Goal: Information Seeking & Learning: Learn about a topic

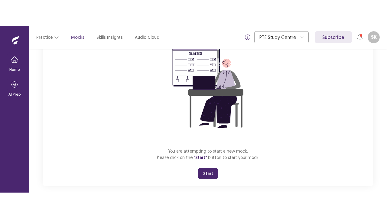
scroll to position [72, 0]
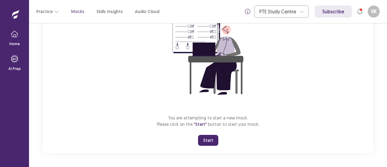
click at [204, 137] on button "Start" at bounding box center [208, 140] width 20 height 11
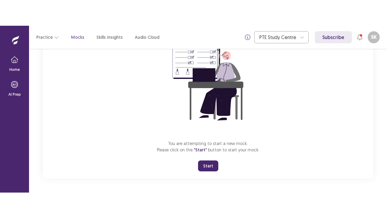
scroll to position [21, 0]
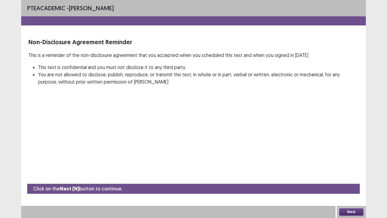
click at [344, 166] on button "Next" at bounding box center [351, 211] width 24 height 7
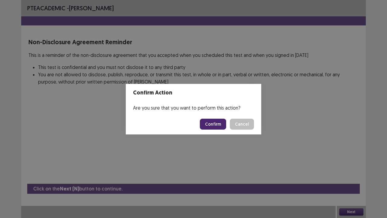
click at [219, 126] on button "Confirm" at bounding box center [213, 124] width 26 height 11
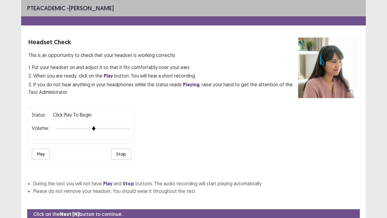
scroll to position [22, 0]
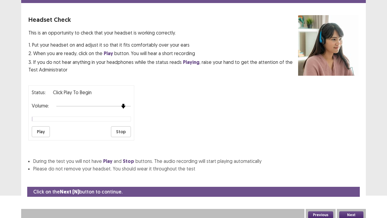
click at [125, 104] on div at bounding box center [93, 106] width 75 height 5
click at [44, 127] on button "Play" at bounding box center [41, 131] width 18 height 11
click at [128, 104] on div at bounding box center [93, 106] width 75 height 5
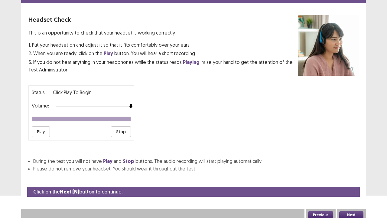
click at [349, 166] on button "Next" at bounding box center [351, 214] width 24 height 7
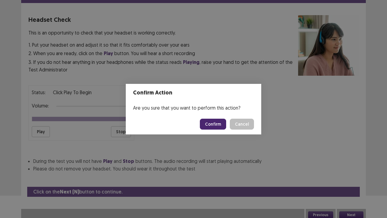
click at [223, 123] on button "Confirm" at bounding box center [213, 124] width 26 height 11
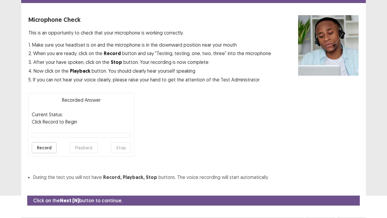
scroll to position [33, 0]
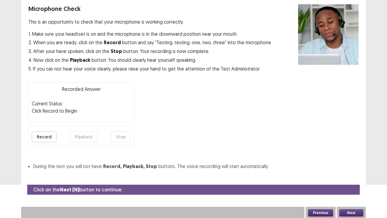
click at [50, 133] on button "Record" at bounding box center [44, 136] width 25 height 11
click at [122, 139] on button "Stop" at bounding box center [121, 136] width 20 height 11
click at [83, 134] on button "Playback" at bounding box center [84, 136] width 28 height 11
click at [43, 138] on button "Record" at bounding box center [44, 136] width 25 height 11
click at [122, 134] on button "Stop" at bounding box center [121, 136] width 20 height 11
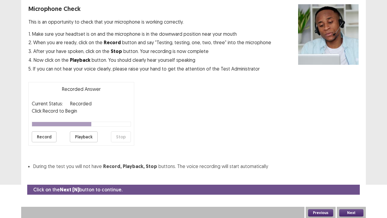
click at [93, 137] on button "Playback" at bounding box center [84, 136] width 28 height 11
click at [38, 136] on button "Record" at bounding box center [44, 136] width 25 height 11
click at [126, 133] on button "Stop" at bounding box center [121, 136] width 20 height 11
click at [88, 138] on button "Playback" at bounding box center [84, 136] width 28 height 11
click at [48, 136] on button "Record" at bounding box center [44, 136] width 25 height 11
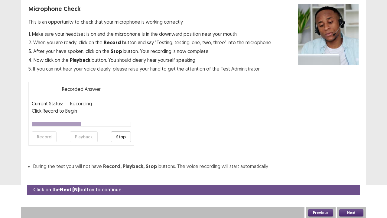
click at [120, 139] on button "Stop" at bounding box center [121, 136] width 20 height 11
click at [86, 138] on button "Playback" at bounding box center [84, 136] width 28 height 11
click at [343, 166] on button "Next" at bounding box center [351, 212] width 24 height 7
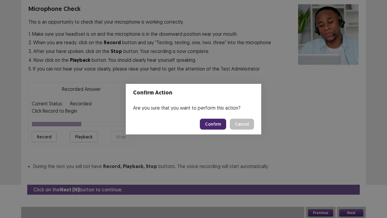
click at [207, 123] on button "Confirm" at bounding box center [213, 124] width 26 height 11
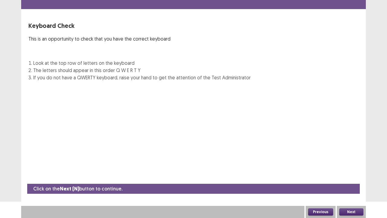
scroll to position [16, 0]
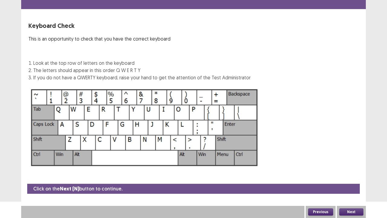
click at [345, 166] on button "Next" at bounding box center [351, 211] width 24 height 7
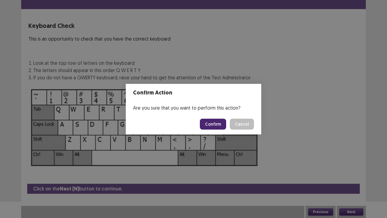
click at [214, 120] on button "Confirm" at bounding box center [213, 124] width 26 height 11
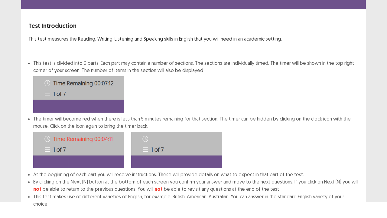
scroll to position [47, 0]
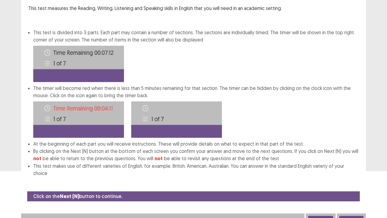
click at [351, 166] on button "Next" at bounding box center [351, 219] width 24 height 7
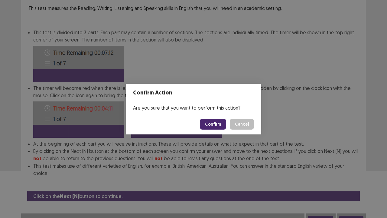
click at [214, 126] on button "Confirm" at bounding box center [213, 124] width 26 height 11
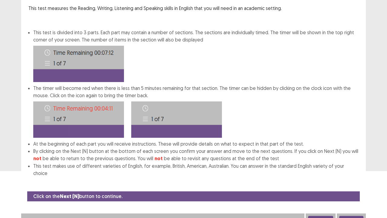
scroll to position [0, 0]
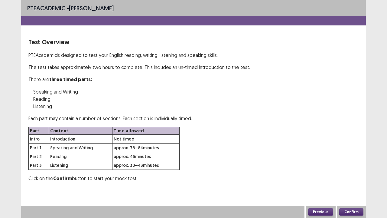
click at [349, 166] on button "Confirm" at bounding box center [351, 211] width 24 height 7
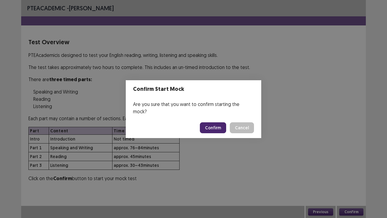
click at [215, 123] on button "Confirm" at bounding box center [213, 127] width 26 height 11
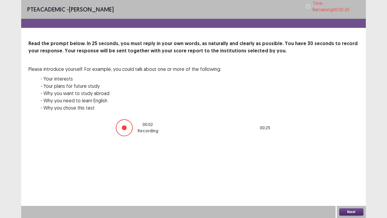
click at [355, 166] on button "Next" at bounding box center [351, 211] width 24 height 7
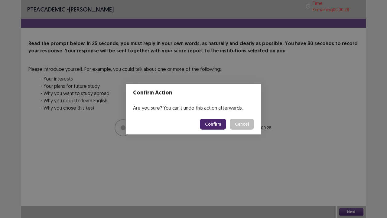
click at [219, 122] on button "Confirm" at bounding box center [213, 124] width 26 height 11
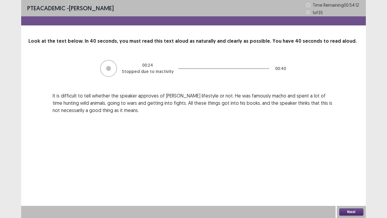
click at [355, 166] on button "Next" at bounding box center [351, 211] width 24 height 7
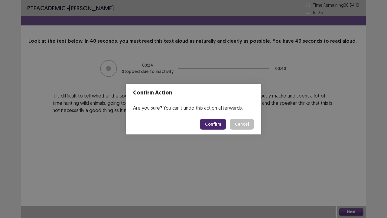
click at [217, 123] on button "Confirm" at bounding box center [213, 124] width 26 height 11
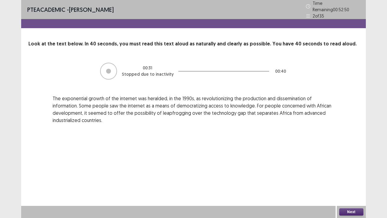
click at [343, 166] on button "Next" at bounding box center [351, 211] width 24 height 7
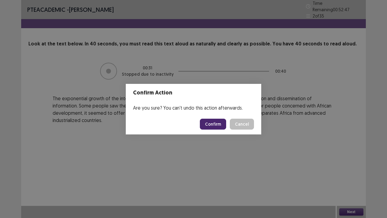
click at [217, 120] on button "Confirm" at bounding box center [213, 124] width 26 height 11
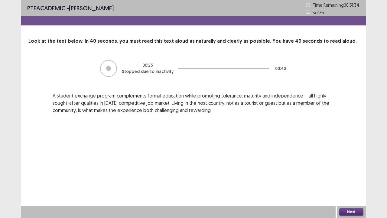
click at [361, 166] on button "Next" at bounding box center [351, 211] width 24 height 7
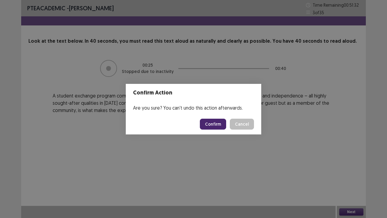
click at [215, 125] on button "Confirm" at bounding box center [213, 124] width 26 height 11
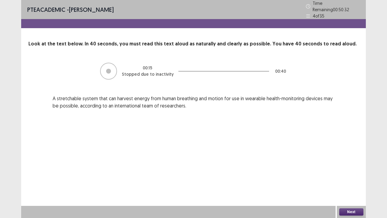
click at [358, 166] on button "Next" at bounding box center [351, 211] width 24 height 7
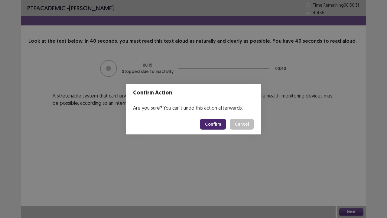
click at [213, 124] on button "Confirm" at bounding box center [213, 124] width 26 height 11
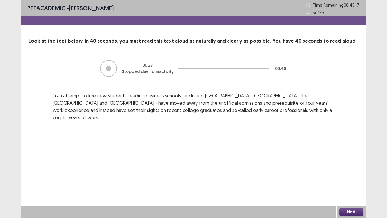
click at [344, 166] on button "Next" at bounding box center [351, 211] width 24 height 7
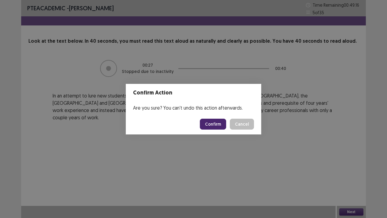
click at [208, 124] on button "Confirm" at bounding box center [213, 124] width 26 height 11
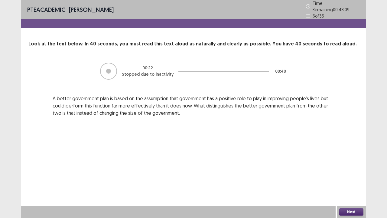
click at [358, 166] on button "Next" at bounding box center [351, 211] width 24 height 7
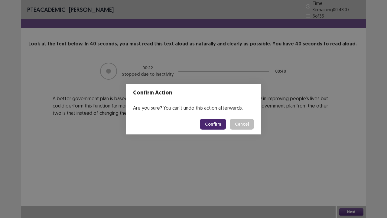
click at [212, 123] on button "Confirm" at bounding box center [213, 124] width 26 height 11
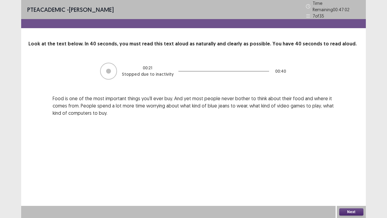
click at [349, 166] on button "Next" at bounding box center [351, 211] width 24 height 7
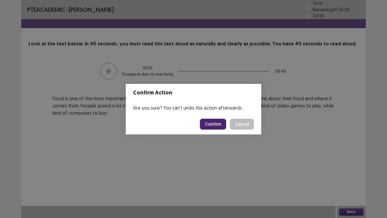
click at [213, 124] on button "Confirm" at bounding box center [213, 124] width 26 height 11
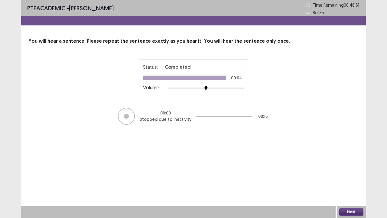
click at [348, 166] on button "Next" at bounding box center [351, 211] width 24 height 7
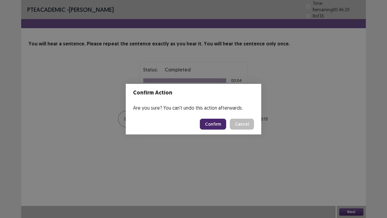
click at [226, 127] on button "Confirm" at bounding box center [213, 124] width 26 height 11
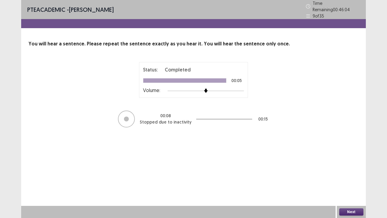
click at [352, 166] on button "Next" at bounding box center [351, 211] width 24 height 7
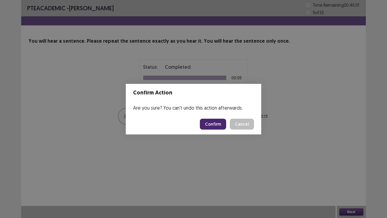
click at [211, 126] on button "Confirm" at bounding box center [213, 124] width 26 height 11
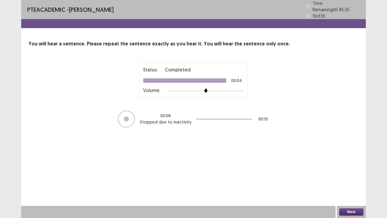
click at [344, 166] on button "Next" at bounding box center [351, 211] width 24 height 7
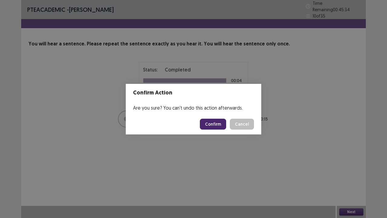
click at [210, 123] on button "Confirm" at bounding box center [213, 124] width 26 height 11
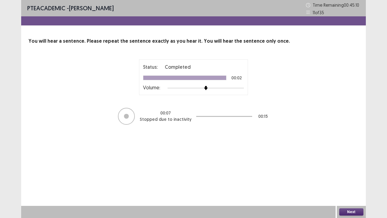
click at [358, 166] on button "Next" at bounding box center [351, 211] width 24 height 7
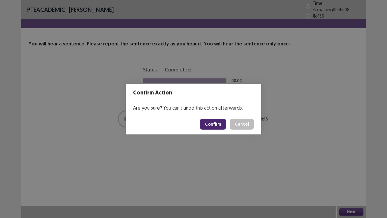
click at [224, 124] on button "Confirm" at bounding box center [213, 124] width 26 height 11
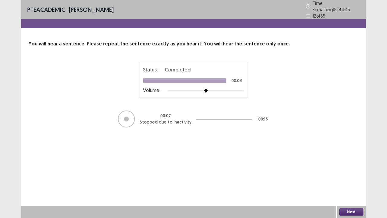
click at [348, 166] on button "Next" at bounding box center [351, 211] width 24 height 7
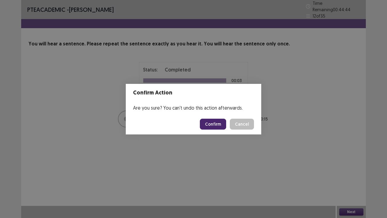
drag, startPoint x: 220, startPoint y: 124, endPoint x: 224, endPoint y: 123, distance: 4.3
click at [221, 124] on button "Confirm" at bounding box center [213, 124] width 26 height 11
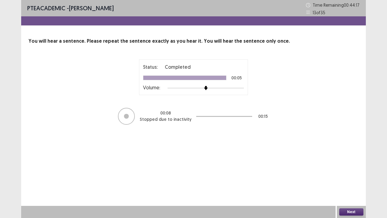
click at [358, 166] on button "Next" at bounding box center [351, 211] width 24 height 7
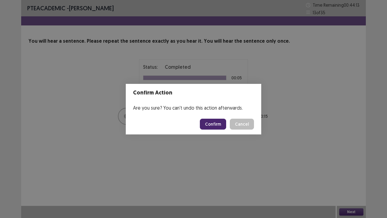
click at [224, 122] on button "Confirm" at bounding box center [213, 124] width 26 height 11
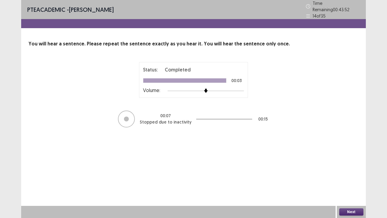
click at [351, 166] on button "Next" at bounding box center [351, 211] width 24 height 7
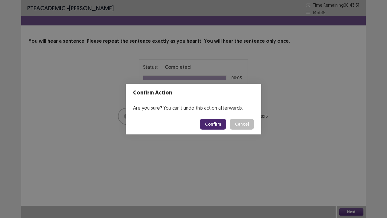
click at [216, 123] on button "Confirm" at bounding box center [213, 124] width 26 height 11
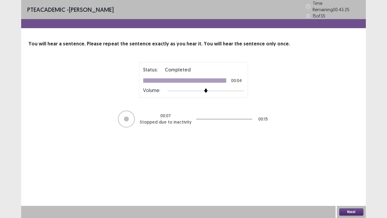
click at [357, 166] on button "Next" at bounding box center [351, 211] width 24 height 7
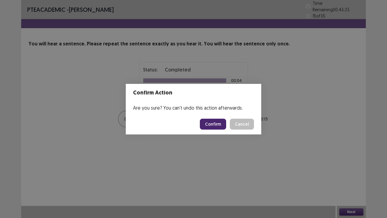
click at [221, 123] on button "Confirm" at bounding box center [213, 124] width 26 height 11
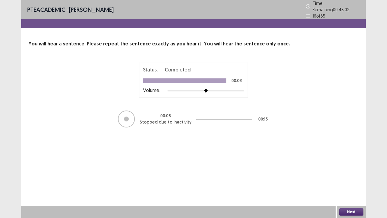
click at [359, 166] on button "Next" at bounding box center [351, 211] width 24 height 7
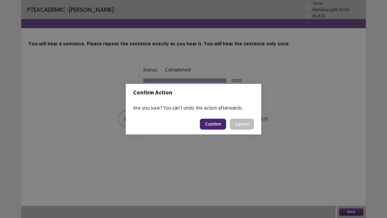
click at [220, 122] on button "Confirm" at bounding box center [213, 124] width 26 height 11
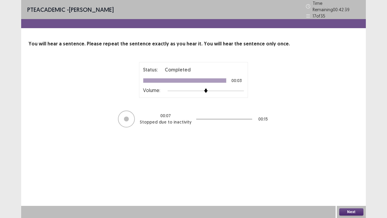
click at [355, 166] on button "Next" at bounding box center [351, 211] width 24 height 7
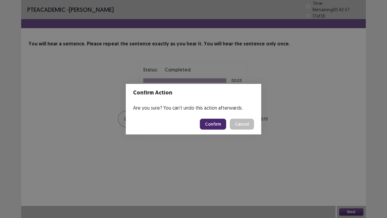
click at [226, 125] on button "Confirm" at bounding box center [213, 124] width 26 height 11
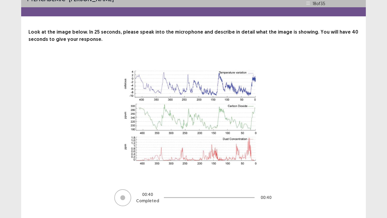
scroll to position [25, 0]
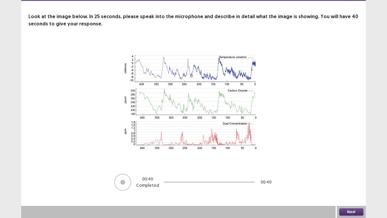
click at [350, 166] on button "Next" at bounding box center [351, 211] width 24 height 7
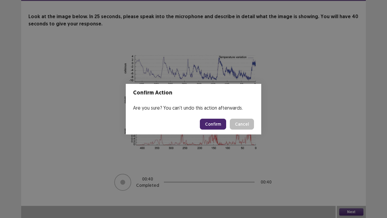
click at [217, 123] on button "Confirm" at bounding box center [213, 124] width 26 height 11
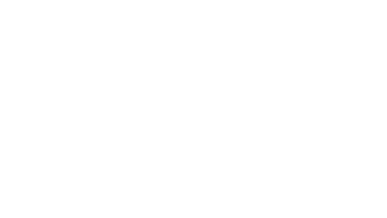
scroll to position [0, 0]
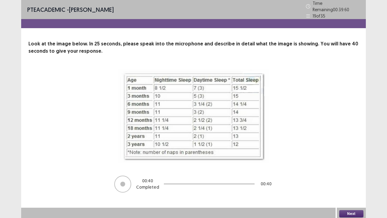
click at [356, 166] on button "Next" at bounding box center [351, 213] width 24 height 7
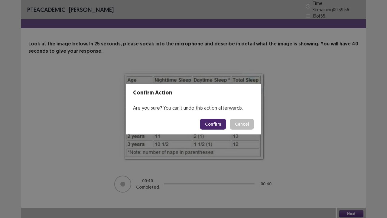
click at [223, 123] on button "Confirm" at bounding box center [213, 124] width 26 height 11
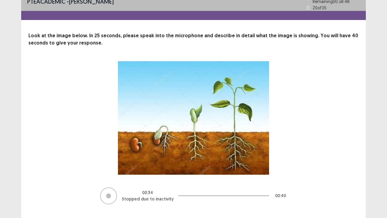
scroll to position [19, 0]
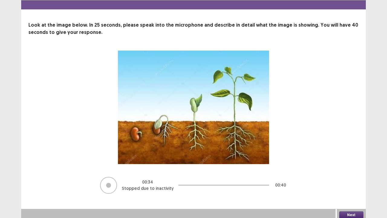
click at [347, 166] on button "Next" at bounding box center [351, 214] width 24 height 7
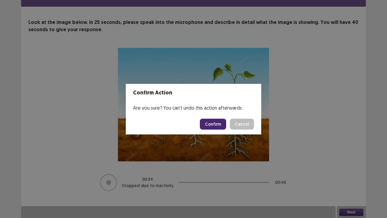
click at [214, 125] on button "Confirm" at bounding box center [213, 124] width 26 height 11
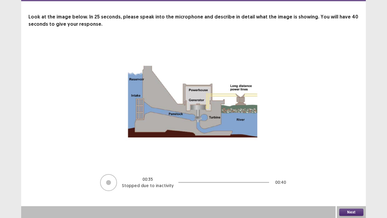
scroll to position [25, 0]
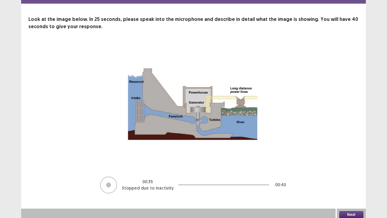
click at [353, 166] on button "Next" at bounding box center [351, 214] width 24 height 7
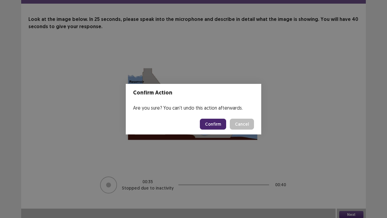
click at [208, 122] on button "Confirm" at bounding box center [213, 124] width 26 height 11
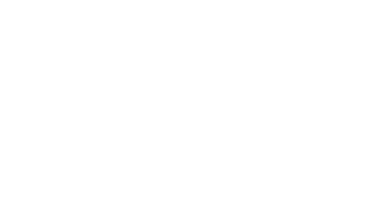
scroll to position [0, 0]
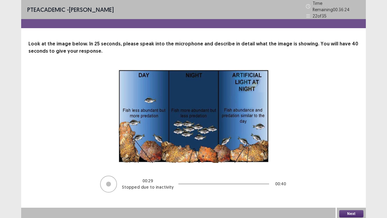
click at [355, 166] on button "Next" at bounding box center [351, 213] width 24 height 7
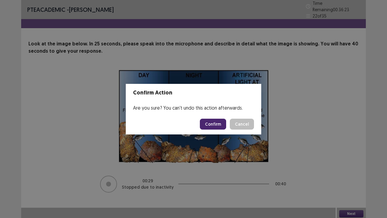
click at [218, 122] on button "Confirm" at bounding box center [213, 124] width 26 height 11
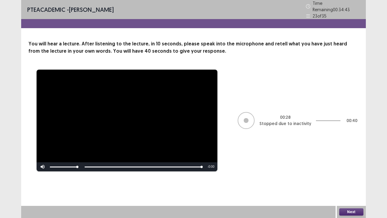
click at [346, 166] on button "Next" at bounding box center [351, 211] width 24 height 7
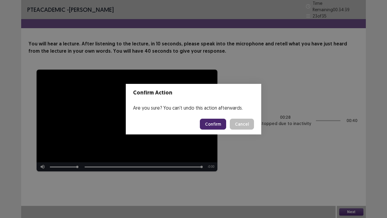
click at [216, 124] on button "Confirm" at bounding box center [213, 124] width 26 height 11
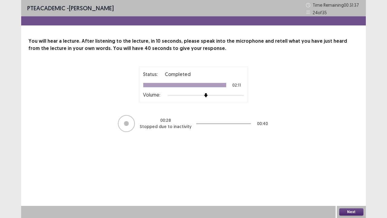
click at [348, 166] on button "Next" at bounding box center [351, 211] width 24 height 7
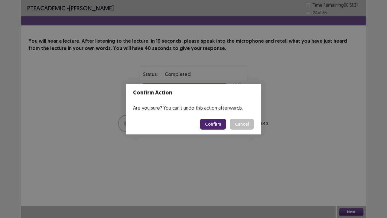
click at [222, 123] on button "Confirm" at bounding box center [213, 124] width 26 height 11
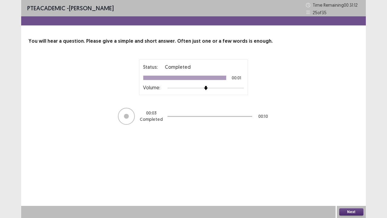
click at [341, 166] on button "Next" at bounding box center [351, 211] width 24 height 7
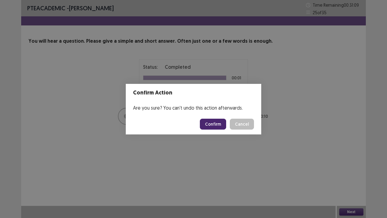
click at [214, 124] on button "Confirm" at bounding box center [213, 124] width 26 height 11
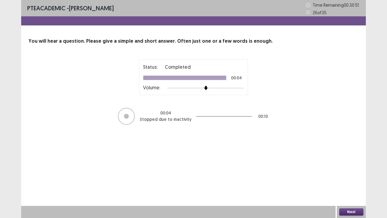
click at [350, 166] on button "Next" at bounding box center [351, 211] width 24 height 7
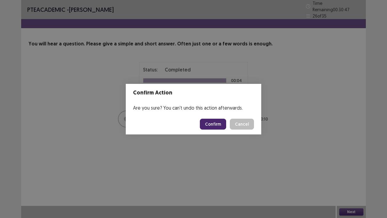
click at [220, 124] on button "Confirm" at bounding box center [213, 124] width 26 height 11
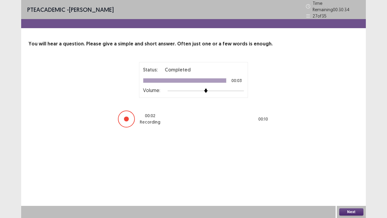
click at [351, 166] on button "Next" at bounding box center [351, 211] width 24 height 7
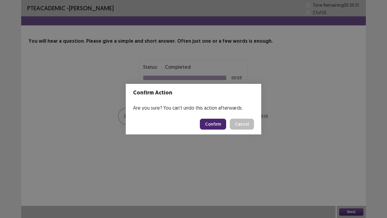
click at [215, 124] on button "Confirm" at bounding box center [213, 124] width 26 height 11
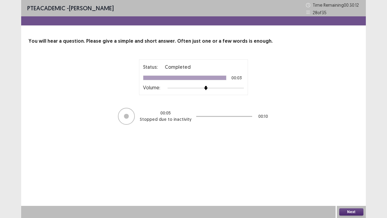
click at [355, 166] on button "Next" at bounding box center [351, 211] width 24 height 7
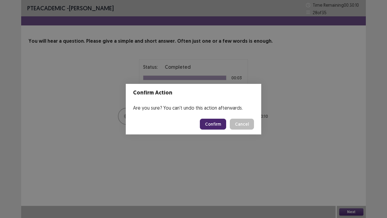
click at [213, 120] on button "Confirm" at bounding box center [213, 124] width 26 height 11
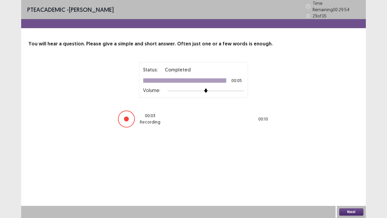
click at [348, 166] on button "Next" at bounding box center [351, 211] width 24 height 7
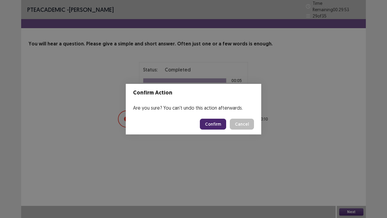
click at [214, 122] on button "Confirm" at bounding box center [213, 124] width 26 height 11
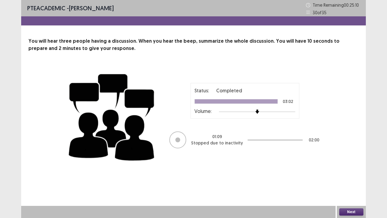
click at [358, 166] on button "Next" at bounding box center [351, 211] width 24 height 7
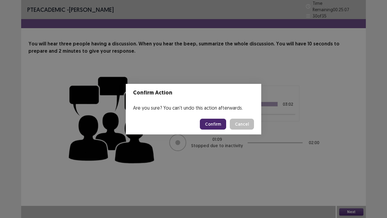
click at [208, 120] on button "Confirm" at bounding box center [213, 124] width 26 height 11
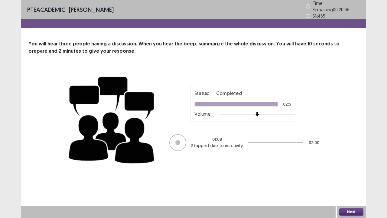
click at [355, 166] on button "Next" at bounding box center [351, 211] width 24 height 7
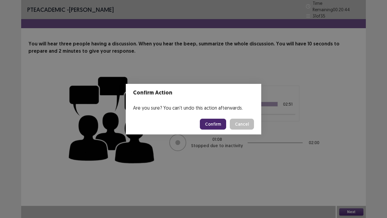
click at [219, 126] on button "Confirm" at bounding box center [213, 124] width 26 height 11
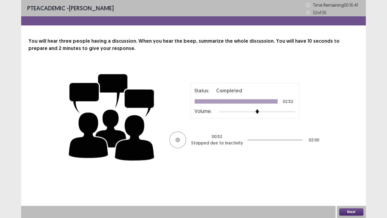
click at [345, 166] on button "Next" at bounding box center [351, 211] width 24 height 7
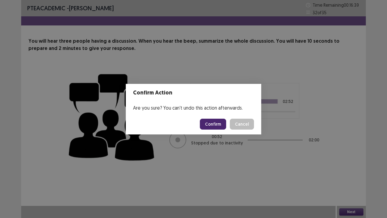
click at [215, 122] on button "Confirm" at bounding box center [213, 124] width 26 height 11
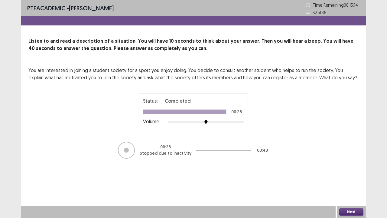
click at [355, 166] on button "Next" at bounding box center [351, 211] width 24 height 7
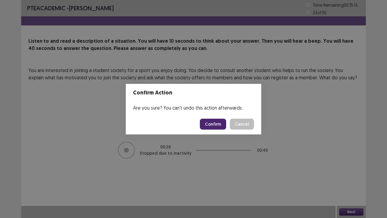
click at [213, 123] on button "Confirm" at bounding box center [213, 124] width 26 height 11
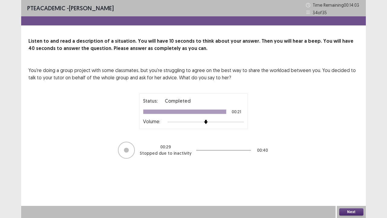
click at [356, 166] on button "Next" at bounding box center [351, 211] width 24 height 7
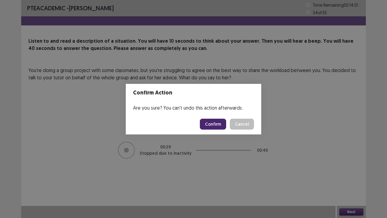
click at [218, 123] on button "Confirm" at bounding box center [213, 124] width 26 height 11
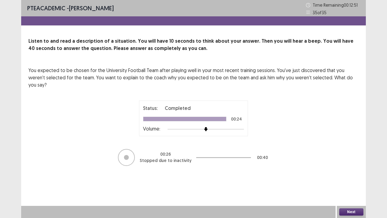
click at [357, 166] on button "Next" at bounding box center [351, 211] width 24 height 7
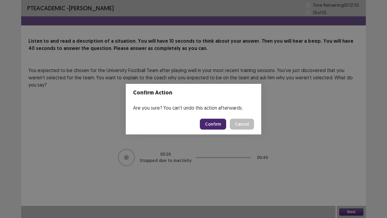
click at [217, 122] on button "Confirm" at bounding box center [213, 124] width 26 height 11
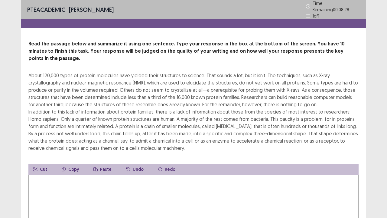
click at [124, 166] on textarea at bounding box center [193, 208] width 330 height 67
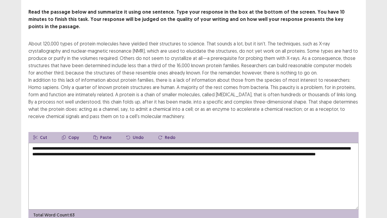
scroll to position [51, 0]
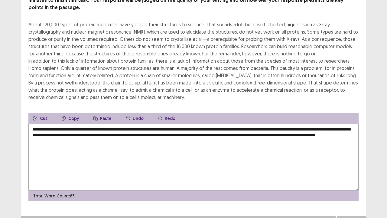
type textarea "**********"
click at [356, 166] on button "Next" at bounding box center [351, 221] width 24 height 7
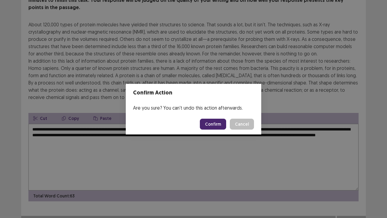
click at [215, 126] on button "Confirm" at bounding box center [213, 124] width 26 height 11
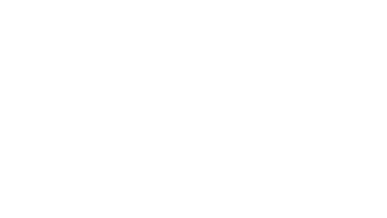
scroll to position [0, 0]
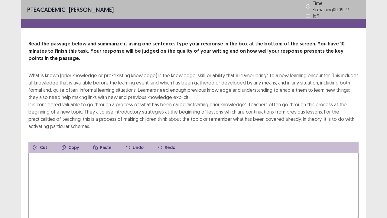
drag, startPoint x: 61, startPoint y: 69, endPoint x: 81, endPoint y: 67, distance: 20.4
click at [81, 72] on div "What is known (prior knowledge or pre-existing knowledge) is the knowledge, ski…" at bounding box center [193, 101] width 330 height 58
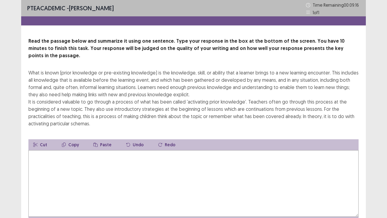
click at [47, 150] on textarea at bounding box center [193, 183] width 330 height 67
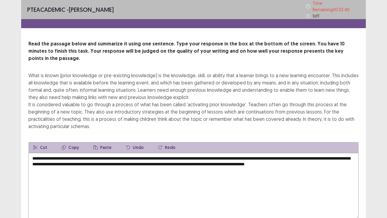
click at [57, 153] on textarea "**********" at bounding box center [193, 186] width 330 height 67
click at [85, 158] on textarea "**********" at bounding box center [193, 186] width 330 height 67
click at [194, 153] on textarea "**********" at bounding box center [193, 186] width 330 height 67
click at [272, 154] on textarea "**********" at bounding box center [193, 186] width 330 height 67
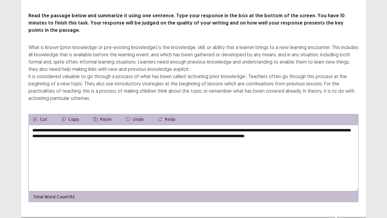
scroll to position [29, 0]
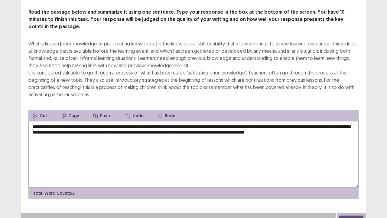
click at [350, 166] on button "Next" at bounding box center [351, 218] width 24 height 7
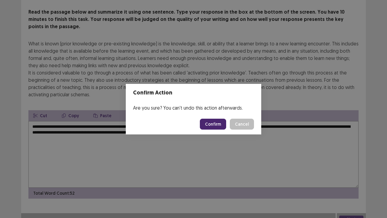
click at [249, 125] on button "Cancel" at bounding box center [242, 124] width 24 height 11
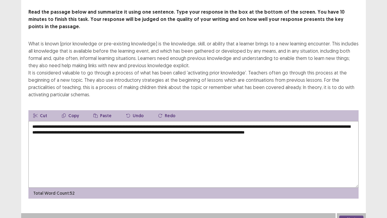
click at [54, 131] on textarea "**********" at bounding box center [193, 154] width 330 height 67
type textarea "**********"
click at [348, 166] on button "Next" at bounding box center [351, 218] width 24 height 7
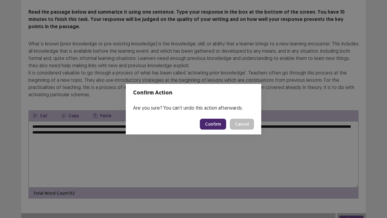
click at [216, 124] on button "Confirm" at bounding box center [213, 124] width 26 height 11
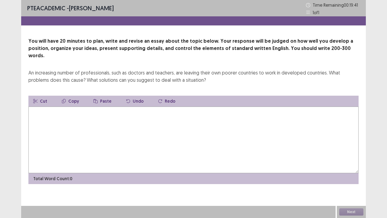
click at [114, 109] on textarea at bounding box center [193, 139] width 330 height 67
type textarea "*"
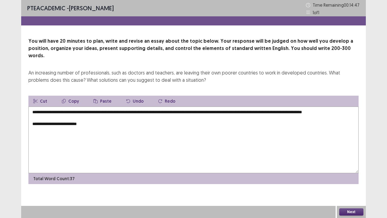
click at [53, 123] on textarea "**********" at bounding box center [193, 139] width 330 height 67
click at [112, 123] on textarea "**********" at bounding box center [193, 139] width 330 height 67
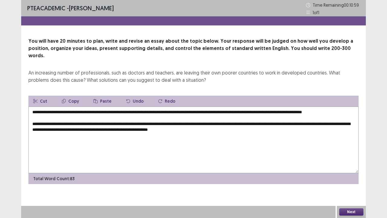
click at [213, 123] on textarea "**********" at bounding box center [193, 139] width 330 height 67
click at [214, 123] on textarea "**********" at bounding box center [193, 139] width 330 height 67
click at [214, 122] on textarea "**********" at bounding box center [193, 139] width 330 height 67
click at [247, 126] on textarea "**********" at bounding box center [193, 139] width 330 height 67
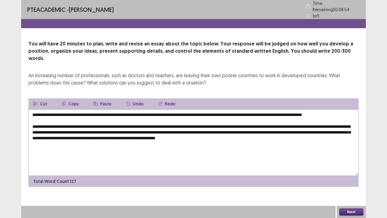
click at [232, 134] on textarea "**********" at bounding box center [193, 142] width 330 height 67
click at [310, 132] on textarea "**********" at bounding box center [193, 142] width 330 height 67
click at [155, 147] on textarea "**********" at bounding box center [193, 142] width 330 height 67
click at [176, 146] on textarea "**********" at bounding box center [193, 142] width 330 height 67
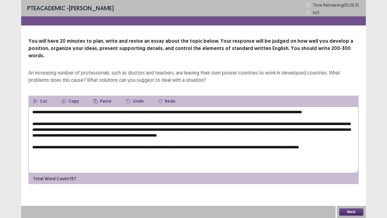
click at [344, 145] on textarea "**********" at bounding box center [193, 139] width 330 height 67
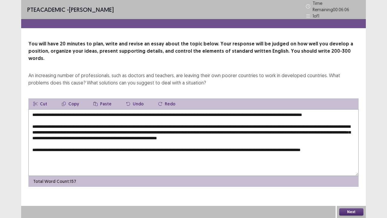
click at [180, 155] on textarea "**********" at bounding box center [193, 142] width 330 height 67
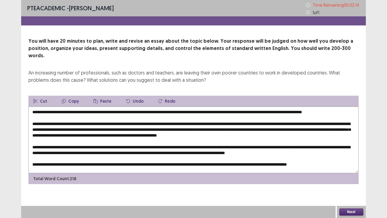
scroll to position [6, 0]
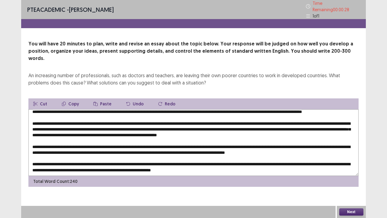
type textarea "**********"
click at [348, 166] on button "Next" at bounding box center [351, 211] width 24 height 7
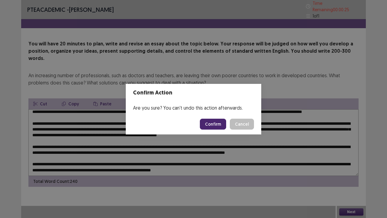
click at [207, 124] on button "Confirm" at bounding box center [213, 124] width 26 height 11
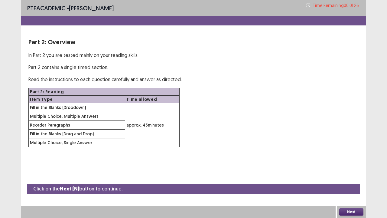
click at [353, 166] on button "Next" at bounding box center [351, 211] width 24 height 7
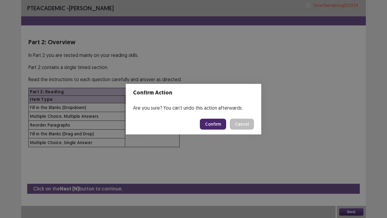
click at [222, 128] on button "Confirm" at bounding box center [213, 124] width 26 height 11
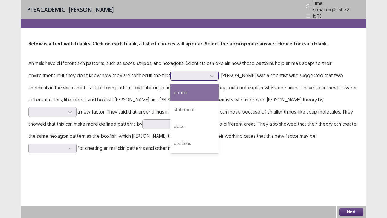
click at [210, 74] on icon at bounding box center [212, 76] width 4 height 4
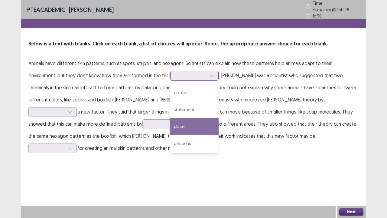
click at [170, 121] on div "place" at bounding box center [194, 126] width 48 height 17
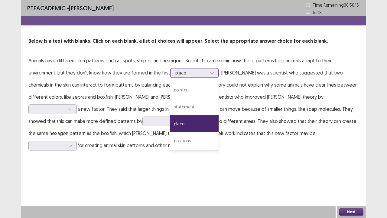
click at [210, 74] on icon at bounding box center [212, 73] width 4 height 4
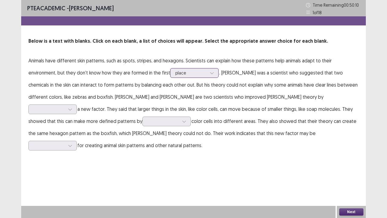
click at [210, 74] on icon at bounding box center [212, 73] width 4 height 4
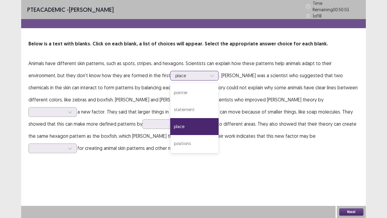
click at [208, 71] on div at bounding box center [212, 75] width 9 height 9
click at [170, 137] on div "positions" at bounding box center [194, 143] width 48 height 17
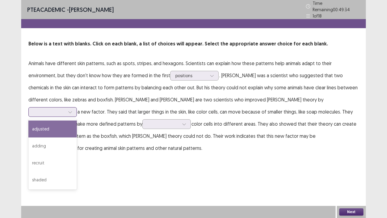
click at [72, 110] on icon at bounding box center [70, 112] width 4 height 4
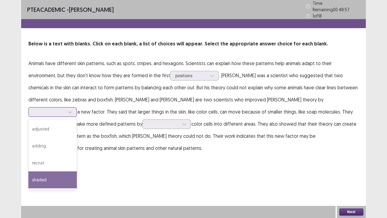
click at [77, 166] on div "shaded" at bounding box center [52, 179] width 48 height 17
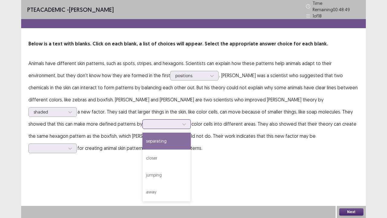
click at [182, 122] on icon at bounding box center [184, 124] width 4 height 4
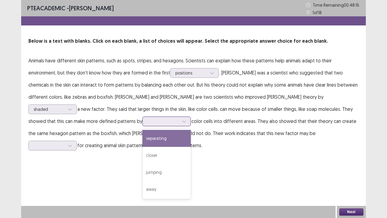
click at [142, 141] on div "separating" at bounding box center [166, 138] width 48 height 17
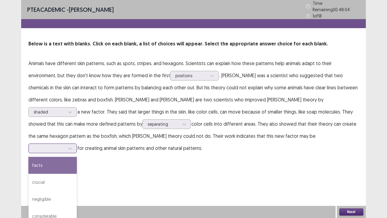
click at [72, 146] on icon at bounding box center [70, 148] width 4 height 4
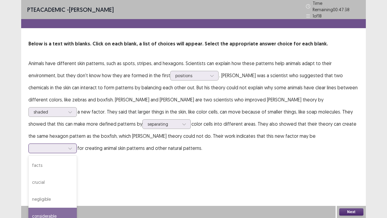
click at [77, 166] on div "considerable" at bounding box center [52, 216] width 48 height 17
click at [72, 146] on icon at bounding box center [70, 148] width 4 height 4
click at [346, 166] on button "Next" at bounding box center [351, 211] width 24 height 7
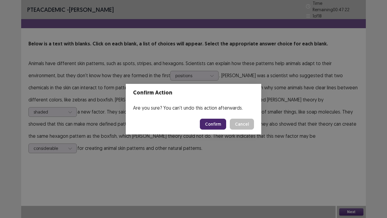
click at [220, 126] on button "Confirm" at bounding box center [213, 124] width 26 height 11
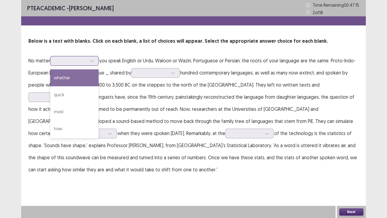
click at [93, 59] on icon at bounding box center [92, 61] width 4 height 4
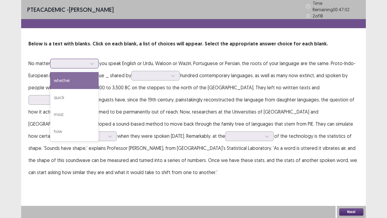
click at [81, 74] on div "whether" at bounding box center [74, 80] width 48 height 17
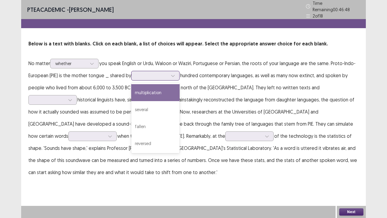
click at [172, 74] on icon at bounding box center [173, 76] width 4 height 4
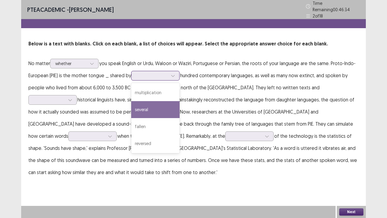
click at [157, 101] on div "several" at bounding box center [155, 109] width 48 height 17
click at [174, 74] on icon at bounding box center [173, 76] width 4 height 4
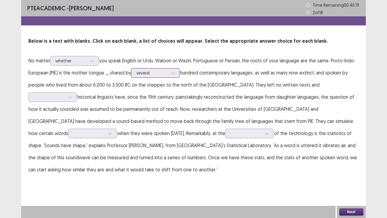
click at [174, 72] on icon at bounding box center [173, 73] width 4 height 4
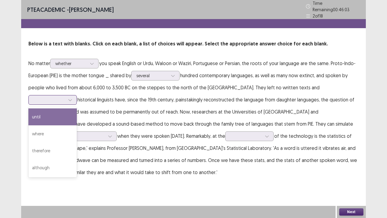
click at [72, 98] on icon at bounding box center [70, 100] width 4 height 4
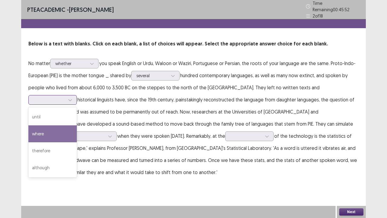
click at [77, 125] on div "where" at bounding box center [52, 133] width 48 height 17
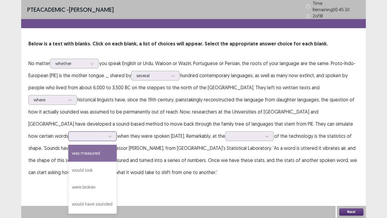
click at [112, 134] on icon at bounding box center [110, 136] width 4 height 4
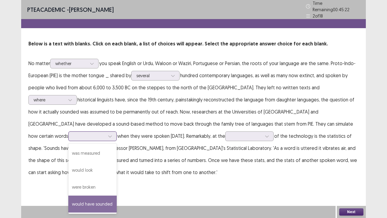
click at [117, 166] on div "would have sounded" at bounding box center [92, 203] width 48 height 17
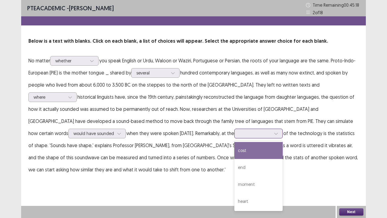
click at [274, 132] on icon at bounding box center [276, 133] width 4 height 4
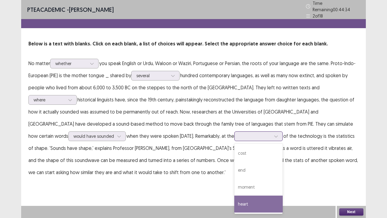
click at [234, 166] on div "heart" at bounding box center [258, 203] width 48 height 17
click at [274, 134] on icon at bounding box center [276, 136] width 4 height 4
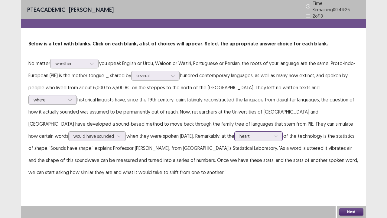
click at [274, 134] on icon at bounding box center [276, 136] width 4 height 4
click at [342, 166] on button "Next" at bounding box center [351, 211] width 24 height 7
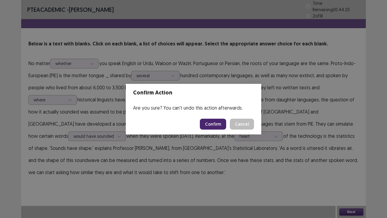
click at [223, 125] on button "Confirm" at bounding box center [213, 124] width 26 height 11
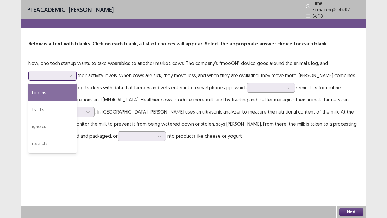
click at [72, 71] on div at bounding box center [70, 75] width 9 height 9
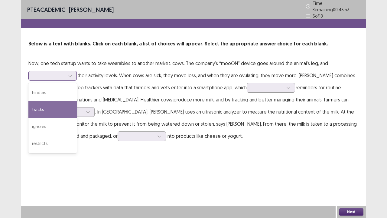
click at [53, 101] on div "tracks" at bounding box center [52, 109] width 48 height 17
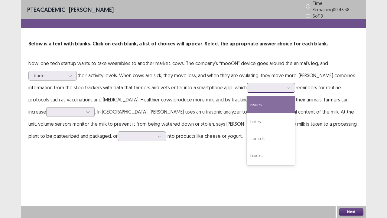
click at [290, 84] on div at bounding box center [288, 87] width 9 height 9
click at [277, 98] on div "issues" at bounding box center [271, 104] width 48 height 17
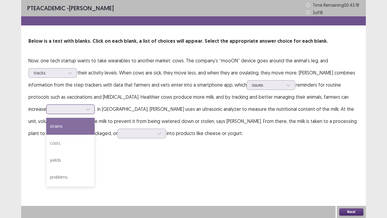
click at [89, 108] on icon at bounding box center [88, 109] width 4 height 4
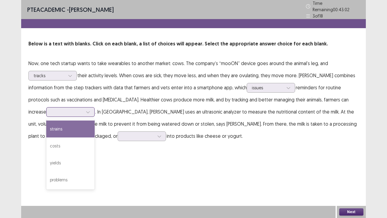
click at [74, 131] on div "strains" at bounding box center [70, 128] width 48 height 17
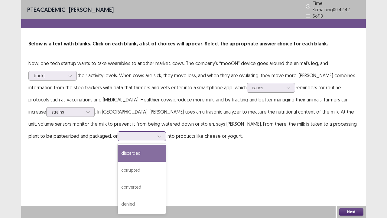
click at [157, 134] on icon at bounding box center [159, 136] width 4 height 4
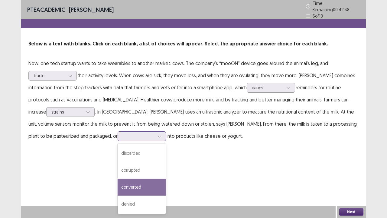
click at [118, 166] on div "converted" at bounding box center [142, 186] width 48 height 17
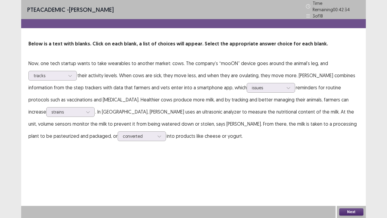
click at [340, 166] on button "Next" at bounding box center [351, 211] width 24 height 7
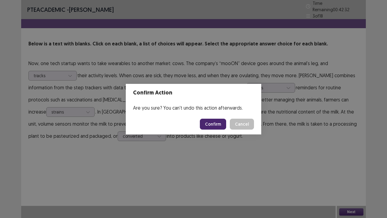
click at [224, 126] on button "Confirm" at bounding box center [213, 124] width 26 height 11
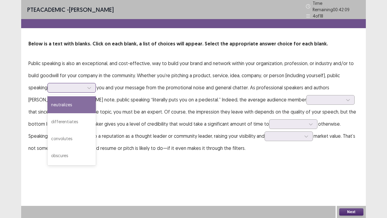
click at [90, 87] on icon at bounding box center [88, 88] width 3 height 2
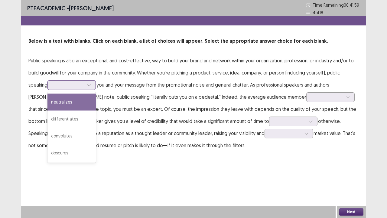
click at [88, 97] on div "neutralizes" at bounding box center [71, 101] width 48 height 17
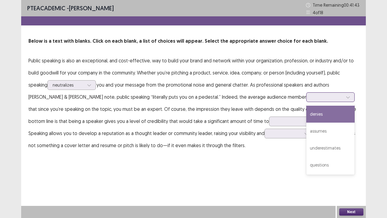
click at [346, 98] on icon at bounding box center [348, 97] width 4 height 4
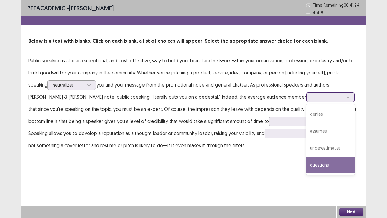
click at [306, 160] on div "questions" at bounding box center [330, 164] width 48 height 17
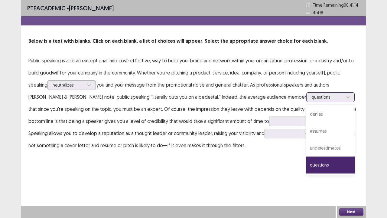
click at [344, 96] on div at bounding box center [348, 97] width 9 height 9
click at [306, 129] on div "assumes" at bounding box center [330, 131] width 48 height 17
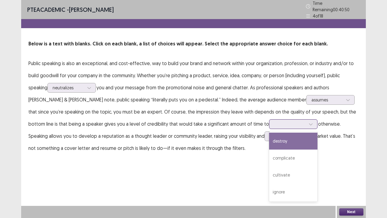
click at [306, 121] on div at bounding box center [310, 123] width 9 height 9
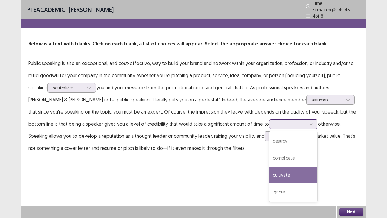
click at [269, 166] on div "cultivate" at bounding box center [293, 174] width 48 height 17
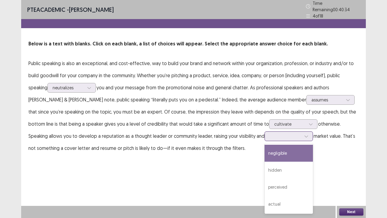
click at [302, 132] on div at bounding box center [306, 136] width 9 height 9
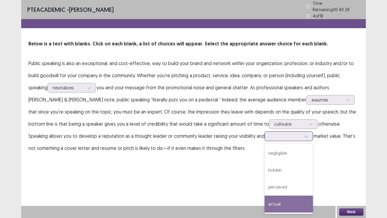
click at [265, 166] on div "actual" at bounding box center [289, 203] width 48 height 17
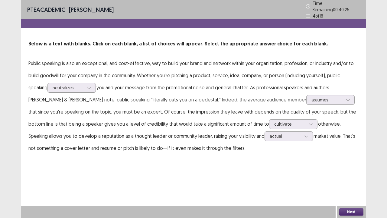
click at [351, 166] on button "Next" at bounding box center [351, 211] width 24 height 7
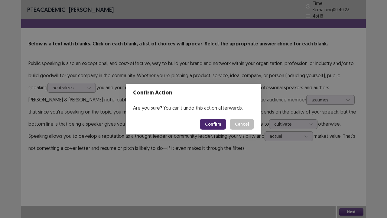
click at [223, 125] on button "Confirm" at bounding box center [213, 124] width 26 height 11
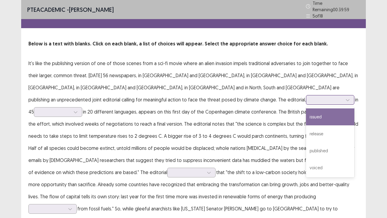
click at [346, 98] on icon at bounding box center [348, 100] width 4 height 4
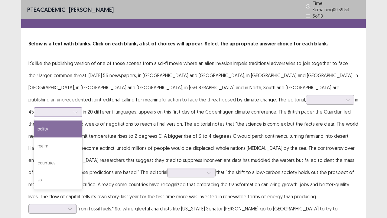
click at [78, 110] on icon at bounding box center [76, 112] width 4 height 4
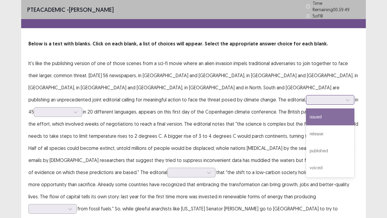
click at [346, 98] on icon at bounding box center [348, 100] width 4 height 4
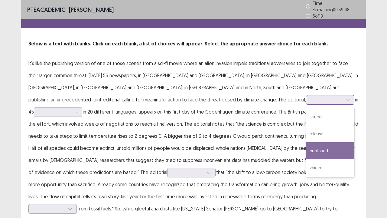
click at [306, 151] on div "published" at bounding box center [330, 150] width 48 height 17
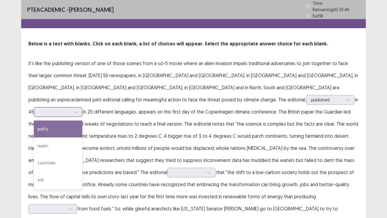
click at [78, 110] on icon at bounding box center [76, 112] width 4 height 4
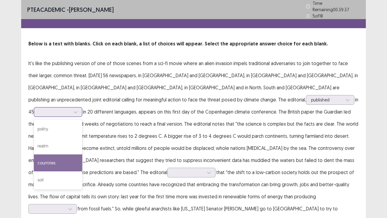
click at [82, 154] on div "countries" at bounding box center [58, 162] width 48 height 17
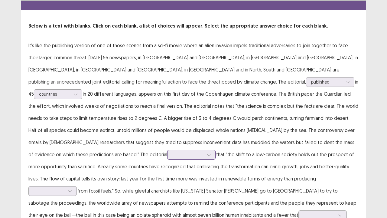
click at [201, 155] on div at bounding box center [191, 155] width 48 height 10
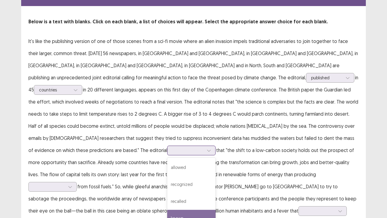
click at [188, 166] on div "known" at bounding box center [191, 218] width 48 height 17
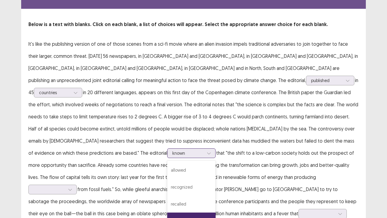
click at [207, 151] on icon at bounding box center [209, 153] width 4 height 4
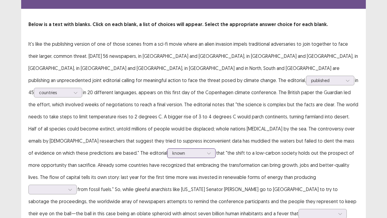
click at [207, 151] on icon at bounding box center [209, 153] width 4 height 4
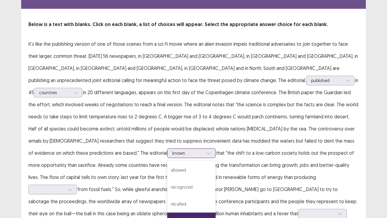
click at [207, 151] on icon at bounding box center [209, 153] width 4 height 4
click at [192, 166] on div "recognized" at bounding box center [191, 186] width 48 height 17
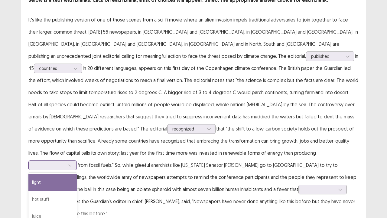
click at [77, 161] on div "4 results available. Use Up and Down to choose options, press Enter to select t…" at bounding box center [52, 165] width 48 height 10
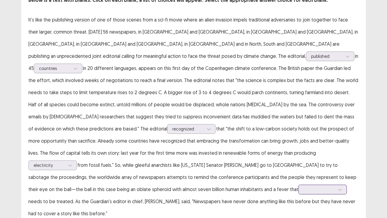
scroll to position [77, 0]
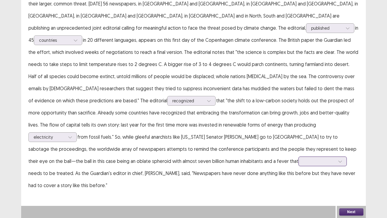
click at [299, 166] on div at bounding box center [323, 161] width 48 height 10
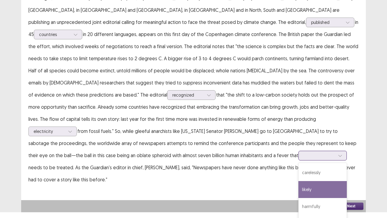
click at [299, 166] on div "likely" at bounding box center [323, 189] width 48 height 17
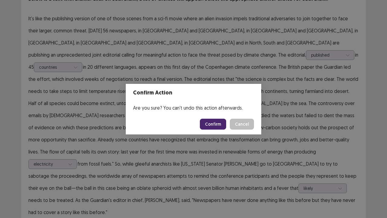
click at [224, 125] on button "Confirm" at bounding box center [213, 124] width 26 height 11
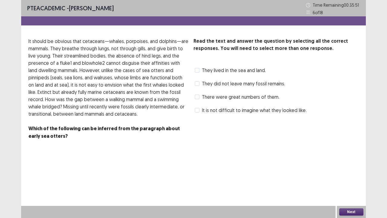
click at [200, 68] on label "They lived in the sea and land." at bounding box center [230, 70] width 71 height 7
click at [198, 110] on span at bounding box center [197, 110] width 5 height 5
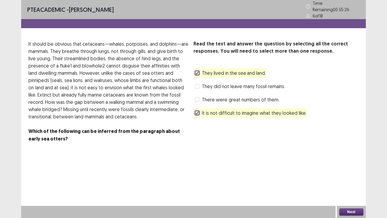
click at [343, 166] on button "Next" at bounding box center [351, 211] width 24 height 7
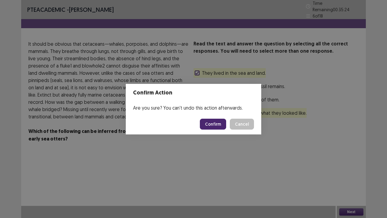
click at [224, 123] on button "Confirm" at bounding box center [213, 124] width 26 height 11
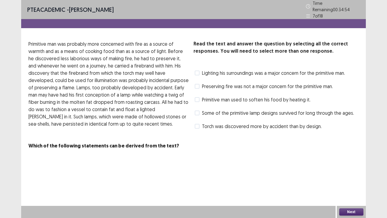
drag, startPoint x: 222, startPoint y: 125, endPoint x: 158, endPoint y: 100, distance: 68.9
click at [158, 100] on div "Read the text and answer the question by selecting all the correct responses. Y…" at bounding box center [193, 94] width 345 height 109
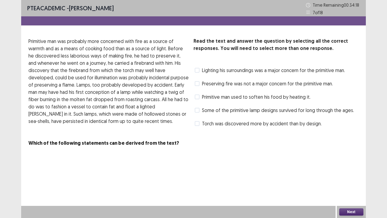
click at [198, 95] on span at bounding box center [197, 96] width 5 height 5
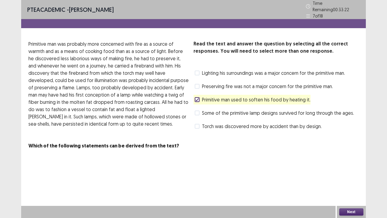
click at [198, 124] on span at bounding box center [197, 126] width 5 height 5
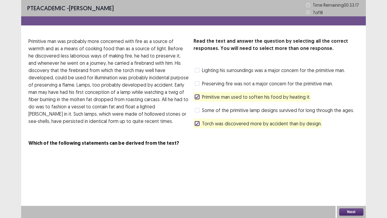
click at [342, 166] on button "Next" at bounding box center [351, 211] width 24 height 7
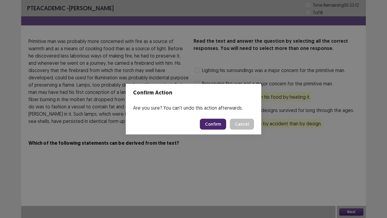
click at [215, 125] on button "Confirm" at bounding box center [213, 124] width 26 height 11
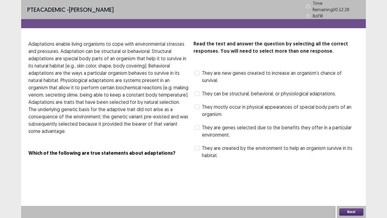
click at [198, 91] on span at bounding box center [197, 93] width 5 height 5
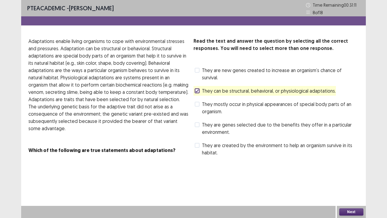
click at [197, 143] on span at bounding box center [197, 145] width 5 height 5
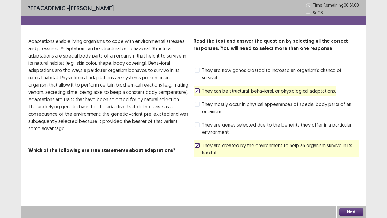
click at [343, 166] on button "Next" at bounding box center [351, 211] width 24 height 7
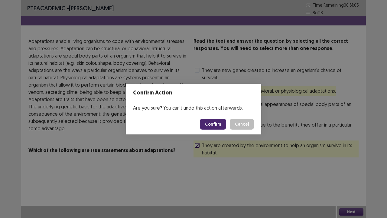
click at [221, 123] on button "Confirm" at bounding box center [213, 124] width 26 height 11
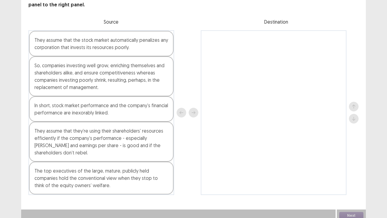
scroll to position [44, 0]
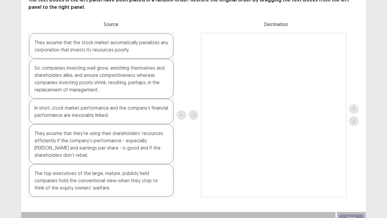
click at [113, 166] on div "The top executives of the large, mature, publicly held companies hold the conve…" at bounding box center [101, 180] width 145 height 33
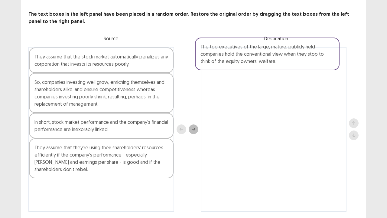
scroll to position [28, 0]
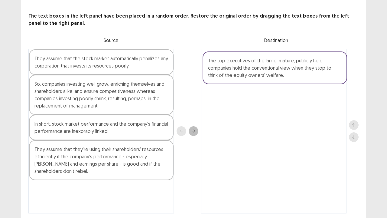
drag, startPoint x: 90, startPoint y: 172, endPoint x: 271, endPoint y: 62, distance: 211.5
click at [271, 62] on div "They assume that the stock market automatically penalizes any corporation that …" at bounding box center [193, 131] width 330 height 165
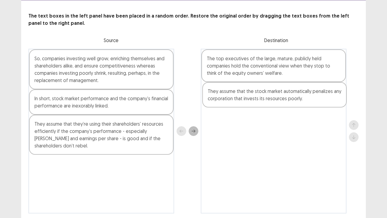
drag, startPoint x: 108, startPoint y: 58, endPoint x: 283, endPoint y: 93, distance: 178.3
click at [283, 93] on div "They assume that the stock market automatically penalizes any corporation that …" at bounding box center [193, 131] width 330 height 165
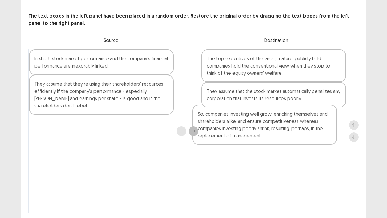
drag, startPoint x: 78, startPoint y: 61, endPoint x: 245, endPoint y: 118, distance: 176.7
click at [245, 118] on div "So, companies investing well grow, enriching themselves and shareholders alike,…" at bounding box center [193, 131] width 330 height 165
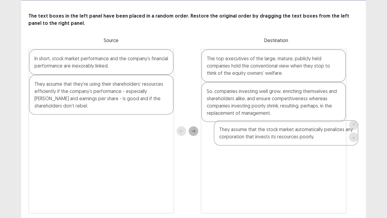
drag, startPoint x: 254, startPoint y: 88, endPoint x: 267, endPoint y: 130, distance: 44.5
click at [267, 130] on div "The top executives of the large, mature, publicly held companies hold the conve…" at bounding box center [274, 131] width 146 height 165
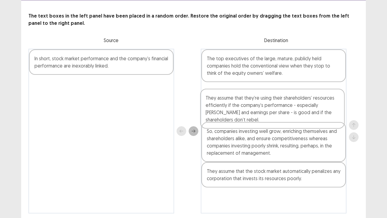
drag, startPoint x: 136, startPoint y: 95, endPoint x: 309, endPoint y: 110, distance: 174.2
click at [309, 110] on div "In short, stock market performance and the company’s financial performance are …" at bounding box center [193, 131] width 330 height 165
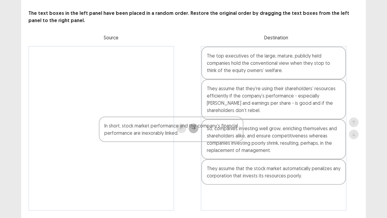
scroll to position [47, 0]
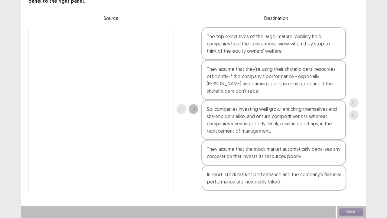
drag, startPoint x: 152, startPoint y: 67, endPoint x: 325, endPoint y: 188, distance: 211.9
click at [325, 166] on div "In short, stock market performance and the company’s financial performance are …" at bounding box center [193, 109] width 330 height 165
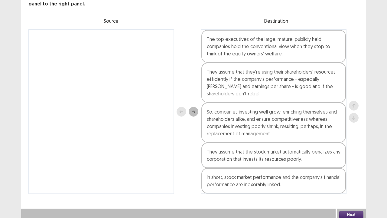
click at [359, 166] on button "Next" at bounding box center [351, 214] width 24 height 7
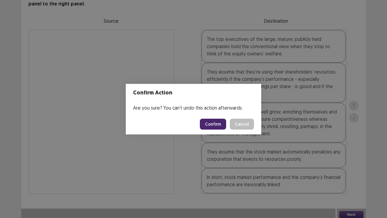
click at [220, 121] on button "Confirm" at bounding box center [213, 124] width 26 height 11
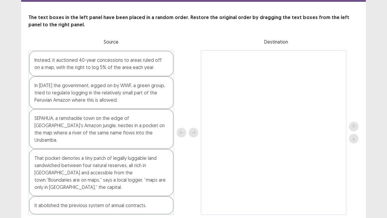
scroll to position [31, 0]
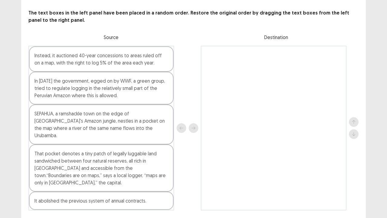
click at [93, 97] on div "In [DATE] the government, egged on by WWF, a green group, tried to regulate log…" at bounding box center [101, 88] width 145 height 33
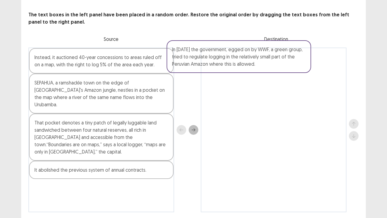
scroll to position [28, 0]
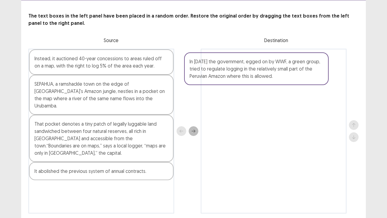
drag, startPoint x: 96, startPoint y: 96, endPoint x: 252, endPoint y: 80, distance: 157.2
click at [252, 80] on div "Instead, it auctioned 40-year concessions to areas ruled off on a map, with the…" at bounding box center [193, 131] width 330 height 165
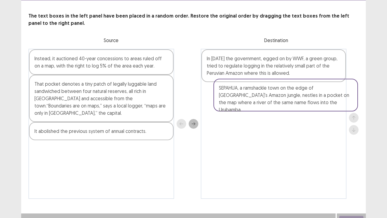
drag, startPoint x: 140, startPoint y: 95, endPoint x: 329, endPoint y: 101, distance: 188.6
click at [329, 101] on div "Instead, it auctioned 40-year concessions to areas ruled off on a map, with the…" at bounding box center [193, 124] width 330 height 150
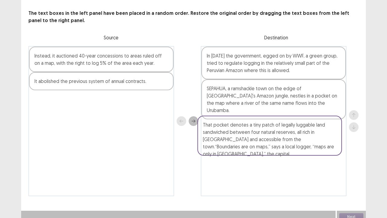
drag, startPoint x: 155, startPoint y: 95, endPoint x: 326, endPoint y: 139, distance: 176.7
click at [326, 139] on div "Instead, it auctioned 40-year concessions to areas ruled off on a map, with the…" at bounding box center [193, 121] width 330 height 150
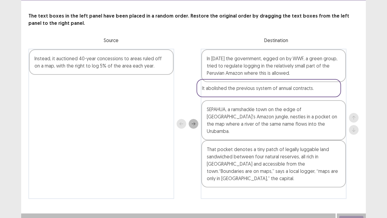
drag, startPoint x: 155, startPoint y: 87, endPoint x: 326, endPoint y: 93, distance: 171.0
click at [326, 93] on div "Instead, it auctioned 40-year concessions to areas ruled off on a map, with the…" at bounding box center [193, 124] width 330 height 150
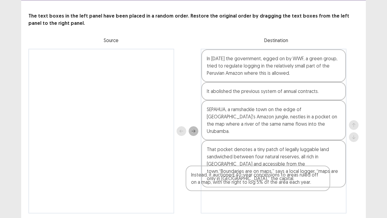
scroll to position [33, 0]
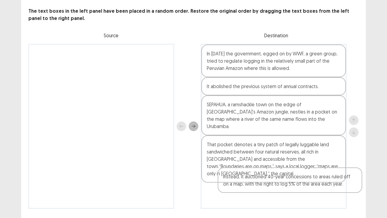
drag, startPoint x: 137, startPoint y: 61, endPoint x: 323, endPoint y: 181, distance: 221.4
click at [325, 166] on div "Instead, it auctioned 40-year concessions to areas ruled off on a map, with the…" at bounding box center [193, 126] width 330 height 165
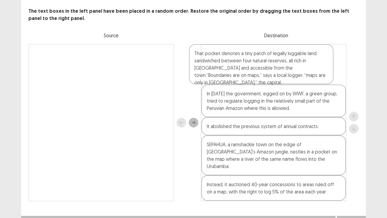
drag, startPoint x: 302, startPoint y: 155, endPoint x: 289, endPoint y: 72, distance: 84.2
click at [289, 72] on div "In [DATE] the government, egged on by WWF, a green group, tried to regulate log…" at bounding box center [274, 122] width 146 height 157
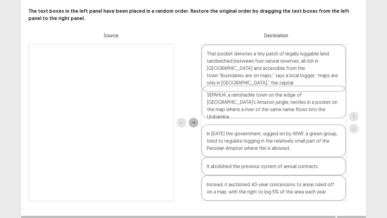
drag, startPoint x: 292, startPoint y: 143, endPoint x: 293, endPoint y: 95, distance: 48.4
click at [293, 95] on div "That pocket denotes a tiny patch of legally luggable land sandwiched between fo…" at bounding box center [274, 122] width 146 height 157
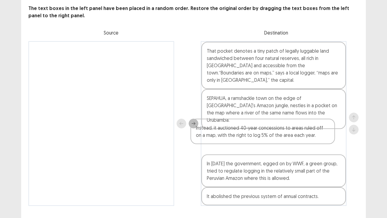
drag, startPoint x: 310, startPoint y: 181, endPoint x: 299, endPoint y: 132, distance: 50.5
click at [299, 132] on div "That pocket denotes a tiny patch of legally luggable land sandwiched between fo…" at bounding box center [274, 123] width 146 height 165
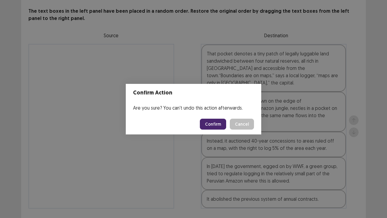
click at [214, 123] on button "Confirm" at bounding box center [213, 124] width 26 height 11
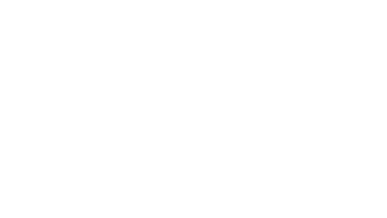
scroll to position [0, 0]
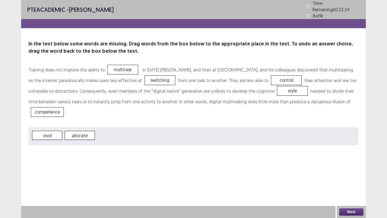
click at [360, 166] on button "Next" at bounding box center [351, 211] width 24 height 7
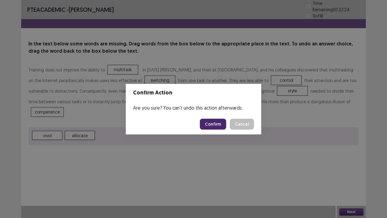
click at [216, 123] on button "Confirm" at bounding box center [213, 124] width 26 height 11
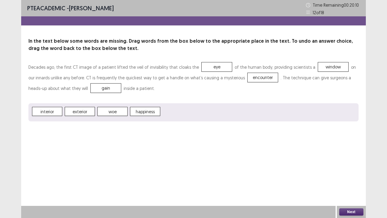
click at [350, 166] on button "Next" at bounding box center [351, 211] width 24 height 7
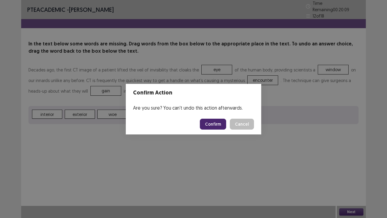
click at [216, 122] on button "Confirm" at bounding box center [213, 124] width 26 height 11
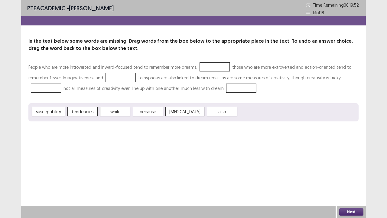
click at [120, 111] on span "while" at bounding box center [115, 111] width 30 height 9
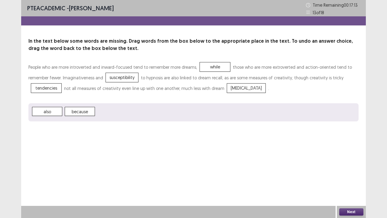
click at [344, 166] on button "Next" at bounding box center [351, 211] width 24 height 7
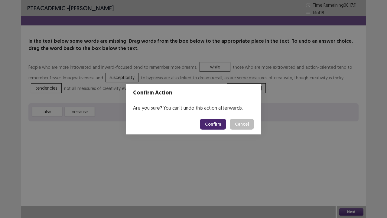
click at [226, 126] on button "Confirm" at bounding box center [213, 124] width 26 height 11
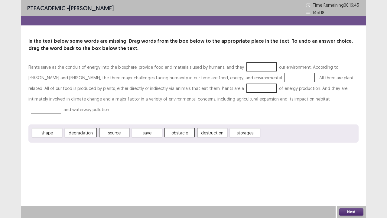
drag, startPoint x: 146, startPoint y: 124, endPoint x: 154, endPoint y: 121, distance: 8.5
click at [146, 128] on span "save" at bounding box center [147, 132] width 30 height 9
click at [85, 128] on span "degradation" at bounding box center [81, 132] width 32 height 9
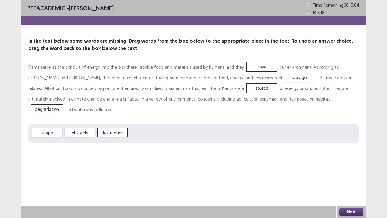
click at [345, 166] on div "Next" at bounding box center [351, 212] width 29 height 12
click at [347, 166] on button "Next" at bounding box center [351, 211] width 24 height 7
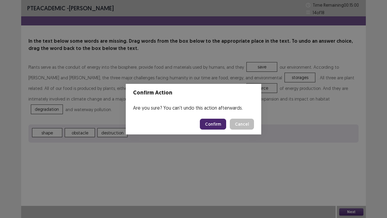
click at [209, 123] on button "Confirm" at bounding box center [213, 124] width 26 height 11
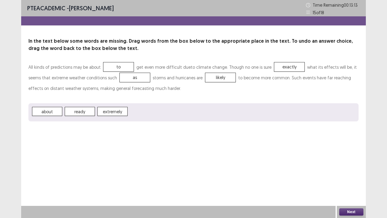
click at [349, 166] on button "Next" at bounding box center [351, 211] width 24 height 7
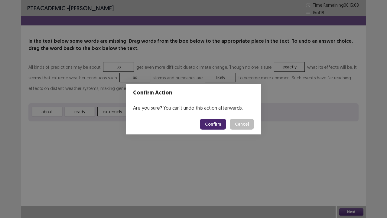
click at [217, 125] on button "Confirm" at bounding box center [213, 124] width 26 height 11
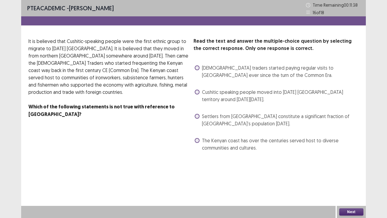
click at [199, 67] on span at bounding box center [197, 67] width 5 height 5
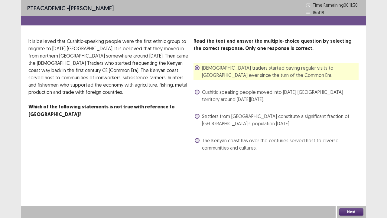
click at [355, 166] on button "Next" at bounding box center [351, 211] width 24 height 7
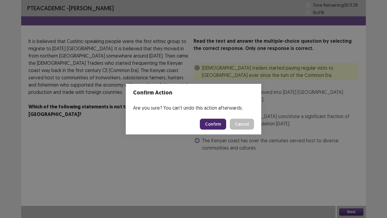
click at [218, 124] on button "Confirm" at bounding box center [213, 124] width 26 height 11
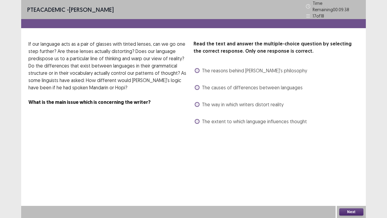
click at [197, 85] on span at bounding box center [197, 87] width 5 height 5
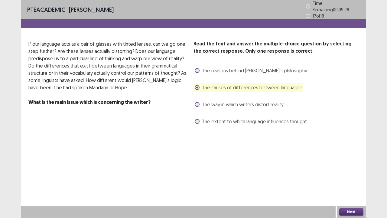
click at [342, 166] on button "Next" at bounding box center [351, 211] width 24 height 7
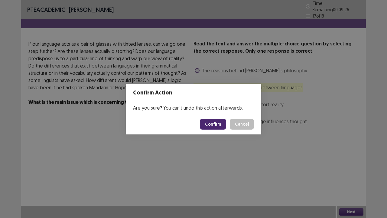
click at [208, 122] on button "Confirm" at bounding box center [213, 124] width 26 height 11
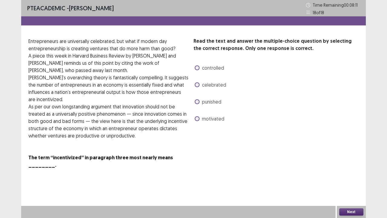
click at [199, 117] on label "motivated" at bounding box center [210, 118] width 30 height 7
click at [351, 166] on button "Next" at bounding box center [351, 211] width 24 height 7
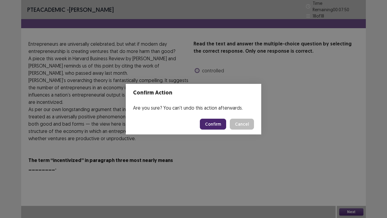
click at [212, 124] on button "Confirm" at bounding box center [213, 124] width 26 height 11
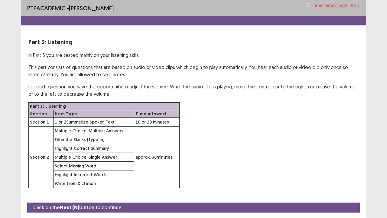
scroll to position [18, 0]
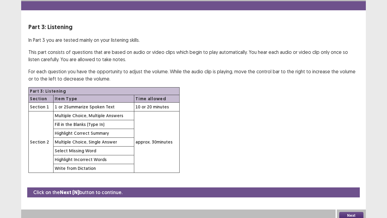
click at [356, 166] on button "Next" at bounding box center [351, 215] width 24 height 7
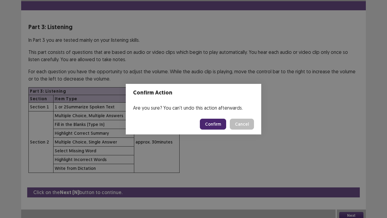
click at [213, 123] on button "Confirm" at bounding box center [213, 124] width 26 height 11
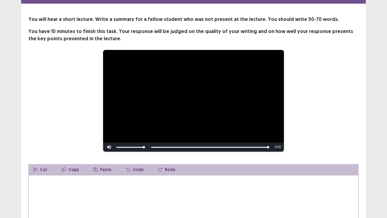
scroll to position [56, 0]
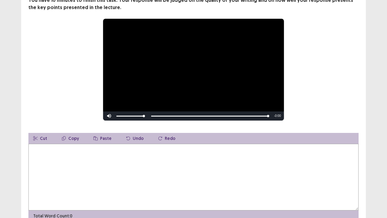
click at [250, 166] on textarea at bounding box center [193, 177] width 330 height 67
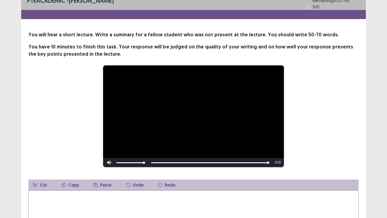
scroll to position [10, 0]
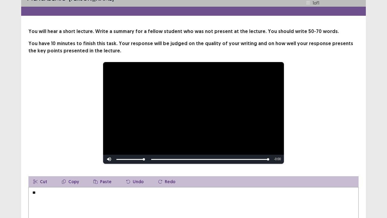
type textarea "*"
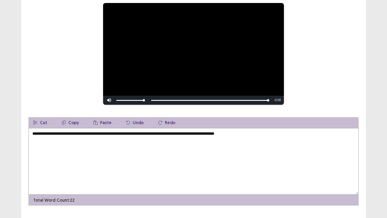
scroll to position [59, 0]
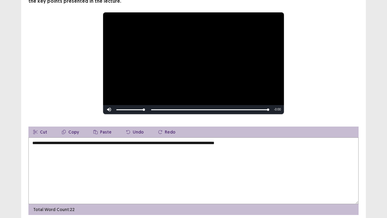
click at [196, 143] on textarea "**********" at bounding box center [193, 170] width 330 height 67
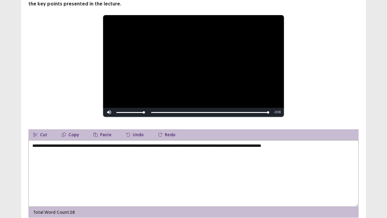
click at [318, 144] on textarea "**********" at bounding box center [193, 173] width 330 height 67
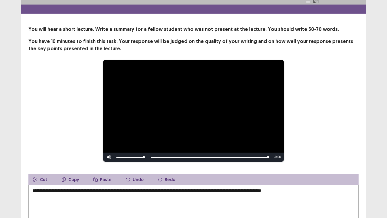
scroll to position [83, 0]
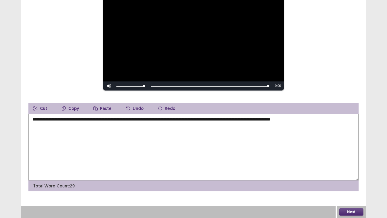
click at [218, 119] on textarea "**********" at bounding box center [193, 147] width 330 height 67
click at [292, 120] on textarea "**********" at bounding box center [193, 147] width 330 height 67
click at [151, 127] on textarea "**********" at bounding box center [193, 147] width 330 height 67
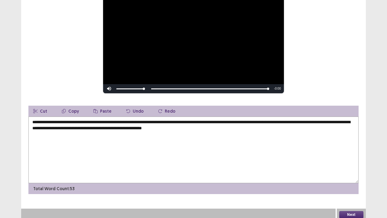
type textarea "**********"
click at [357, 166] on button "Next" at bounding box center [351, 214] width 24 height 7
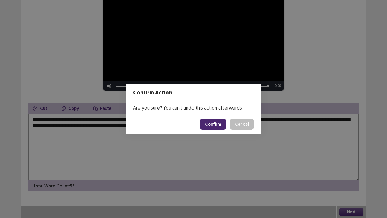
click at [247, 124] on button "Cancel" at bounding box center [242, 124] width 24 height 11
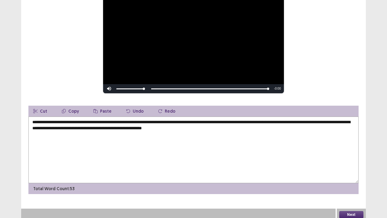
click at [246, 126] on textarea "**********" at bounding box center [193, 149] width 330 height 67
type textarea "**********"
click at [348, 166] on button "Next" at bounding box center [351, 214] width 24 height 7
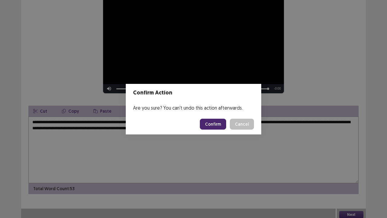
click at [224, 124] on button "Confirm" at bounding box center [213, 124] width 26 height 11
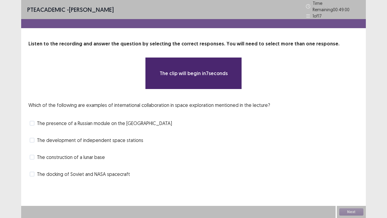
scroll to position [0, 0]
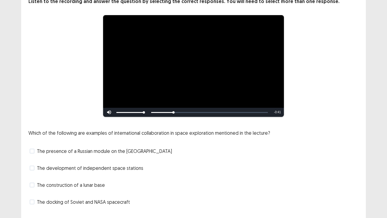
scroll to position [52, 0]
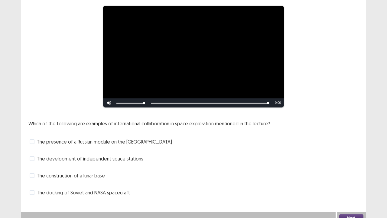
click at [32, 190] on span at bounding box center [32, 192] width 5 height 5
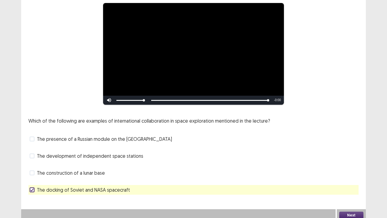
click at [349, 214] on button "Next" at bounding box center [351, 214] width 24 height 7
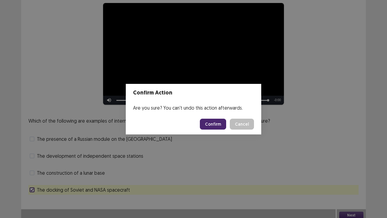
click at [209, 120] on button "Confirm" at bounding box center [213, 124] width 26 height 11
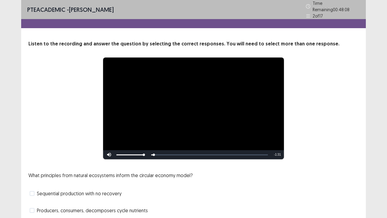
scroll to position [55, 0]
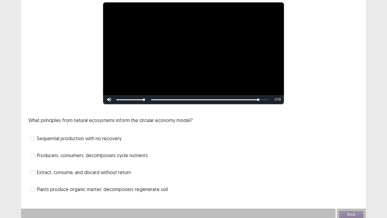
click at [33, 153] on span at bounding box center [32, 155] width 5 height 5
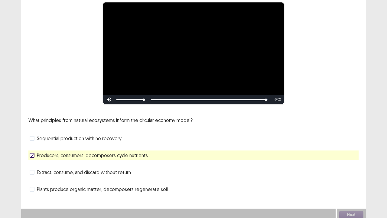
click at [34, 187] on span at bounding box center [32, 189] width 5 height 5
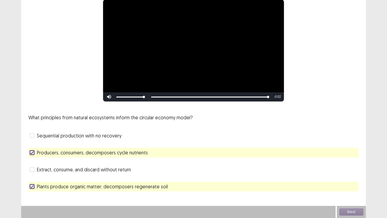
scroll to position [0, 0]
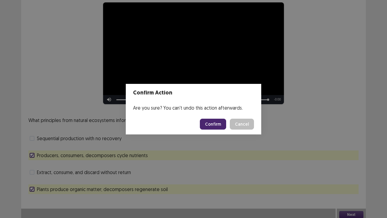
click at [208, 123] on button "Confirm" at bounding box center [213, 124] width 26 height 11
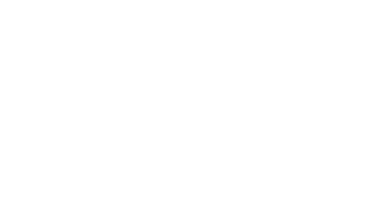
scroll to position [0, 0]
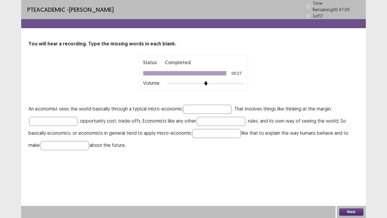
drag, startPoint x: 387, startPoint y: 29, endPoint x: 387, endPoint y: 32, distance: 3.3
click at [221, 105] on input "text" at bounding box center [207, 109] width 48 height 9
type input "*******"
click at [221, 117] on input "text" at bounding box center [221, 121] width 48 height 9
click at [62, 118] on input "text" at bounding box center [53, 121] width 48 height 9
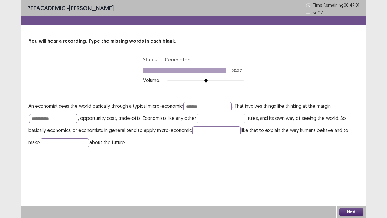
type input "**********"
click at [206, 117] on input "text" at bounding box center [221, 118] width 48 height 9
